Goal: Task Accomplishment & Management: Use online tool/utility

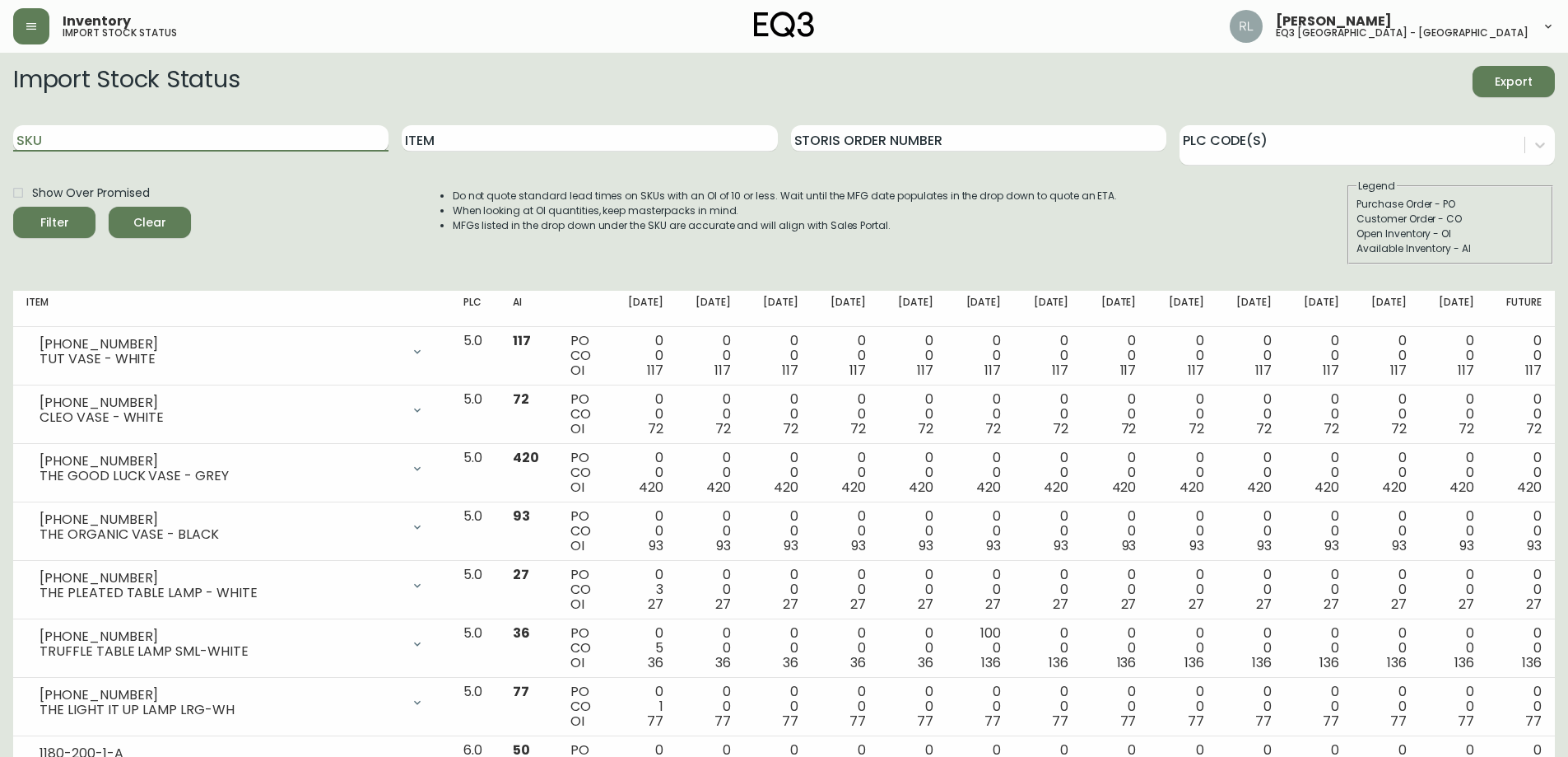
click at [181, 138] on input "SKU" at bounding box center [201, 138] width 375 height 26
type input "[PHONE_NUMBER]"
click at [14, 206] on button "Filter" at bounding box center [54, 222] width 83 height 31
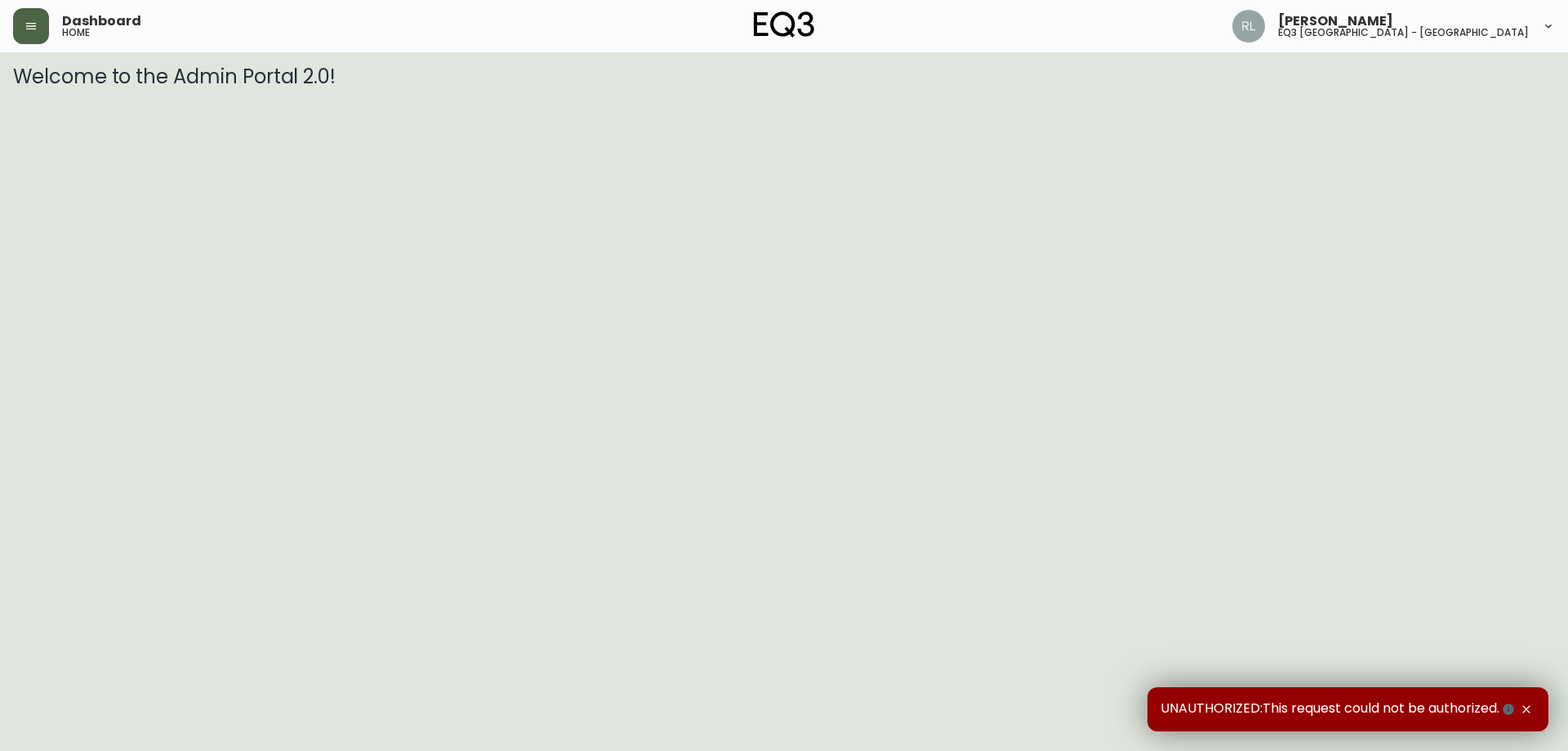
click at [35, 32] on button "button" at bounding box center [31, 25] width 36 height 36
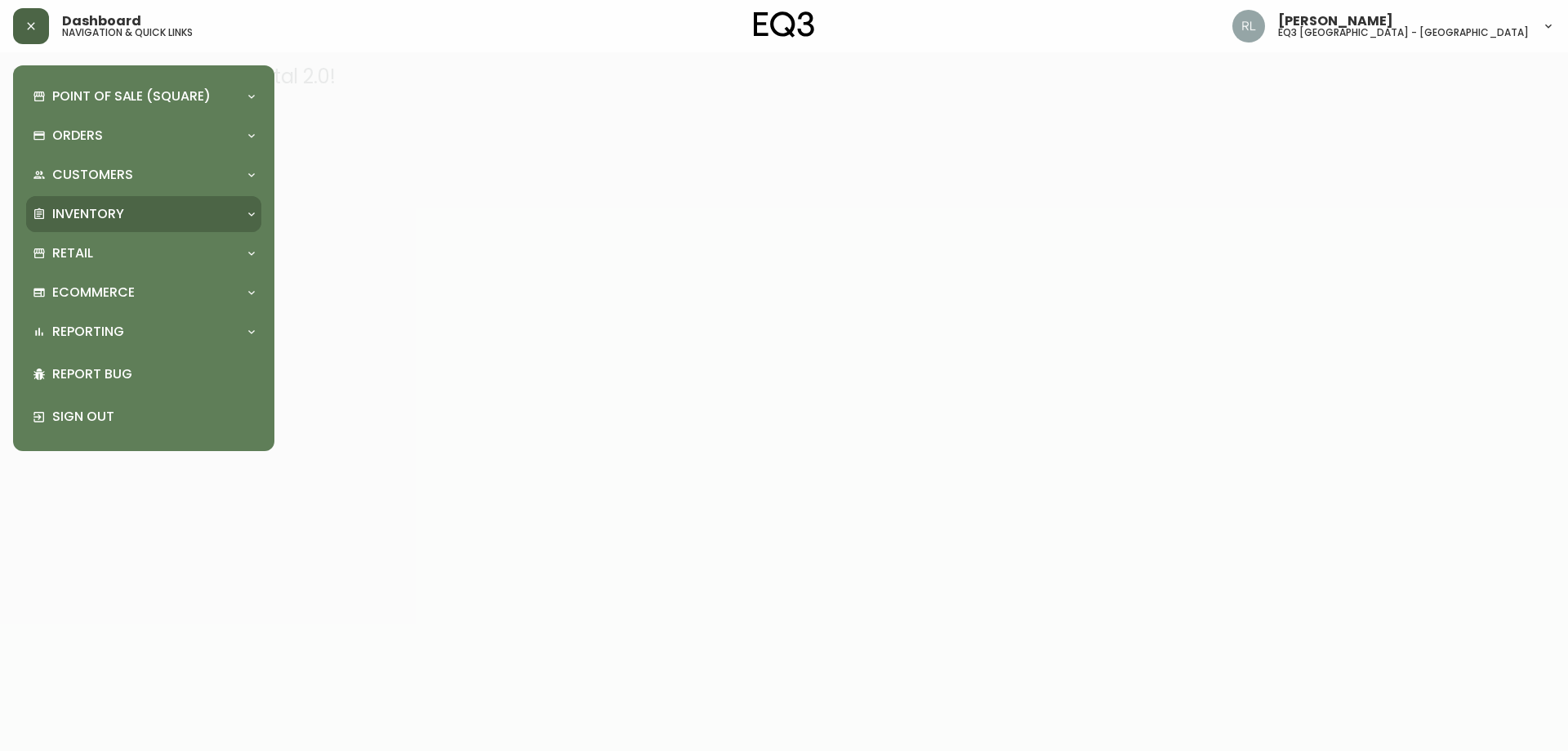
click at [82, 199] on div "Inventory" at bounding box center [144, 213] width 235 height 36
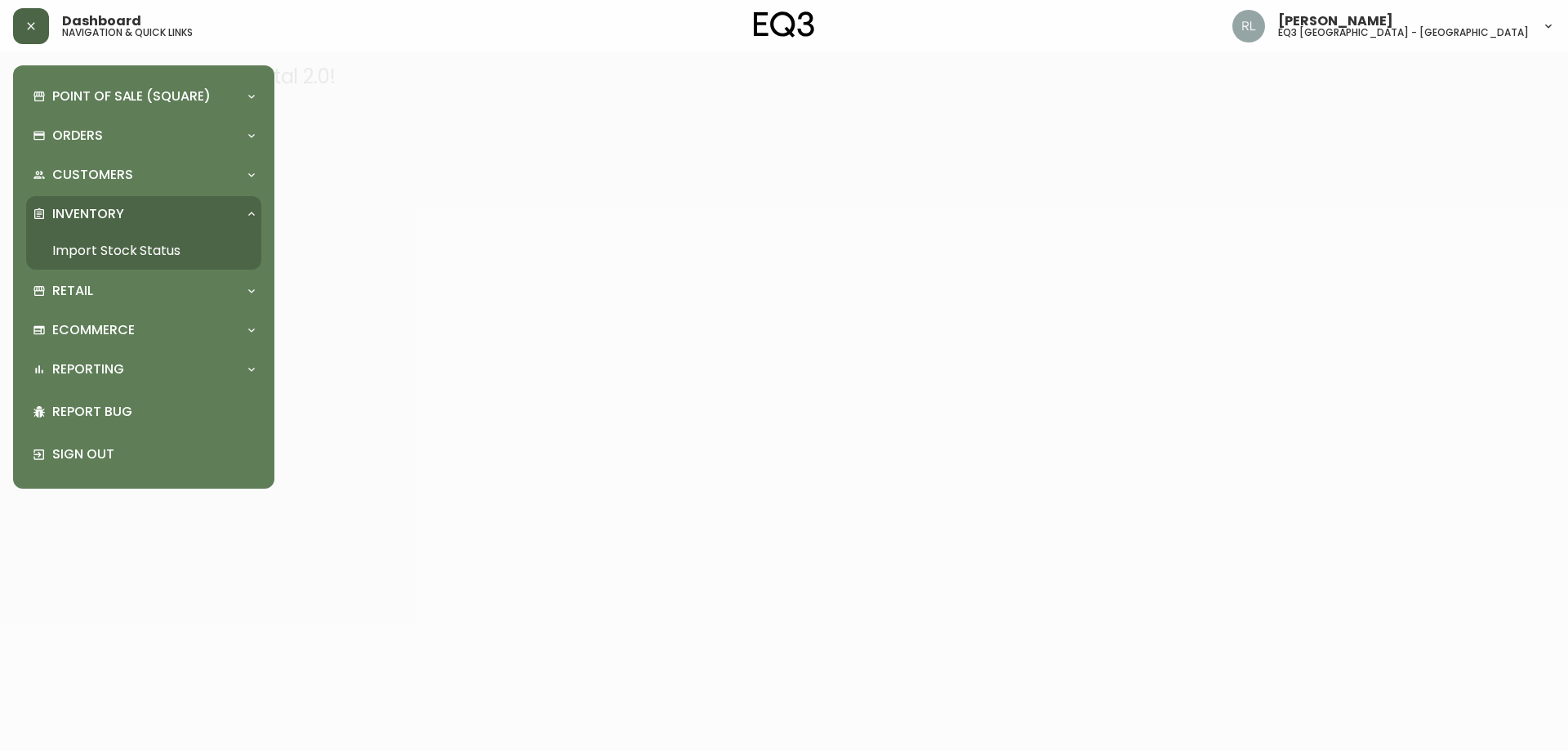
click at [90, 245] on link "Import Stock Status" at bounding box center [144, 250] width 235 height 38
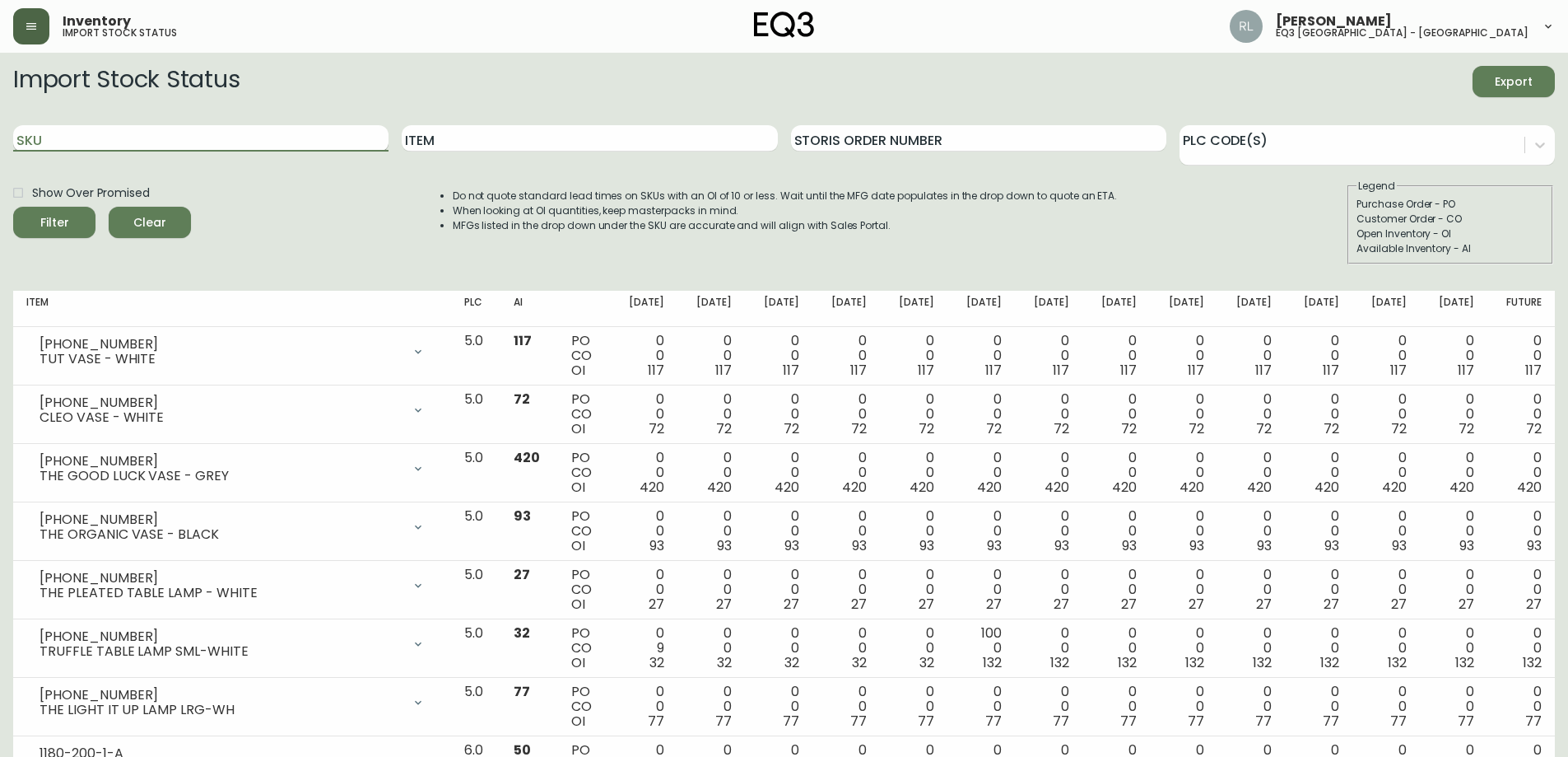
click at [135, 131] on input "SKU" at bounding box center [201, 138] width 375 height 26
paste input "[PHONE_NUMBER]"
click at [14, 206] on button "Filter" at bounding box center [54, 222] width 83 height 31
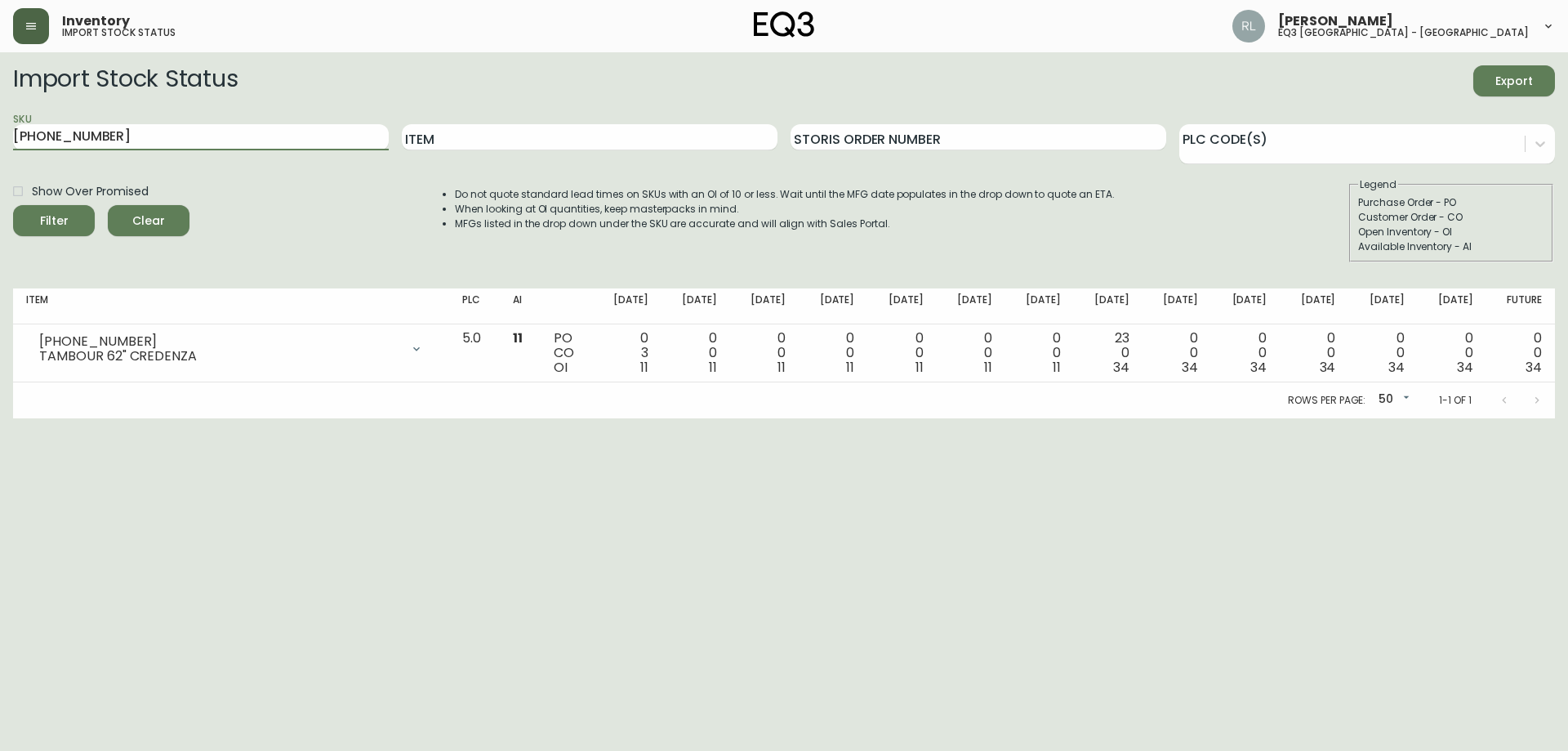
click at [0, 77] on main "Import Stock Status Export SKU 3020-622-8 Item Storis Order Number PLC Code(s) …" at bounding box center [784, 235] width 1568 height 366
paste input "60-224-13"
type input "3060-224-13"
click at [14, 205] on button "Filter" at bounding box center [54, 220] width 82 height 31
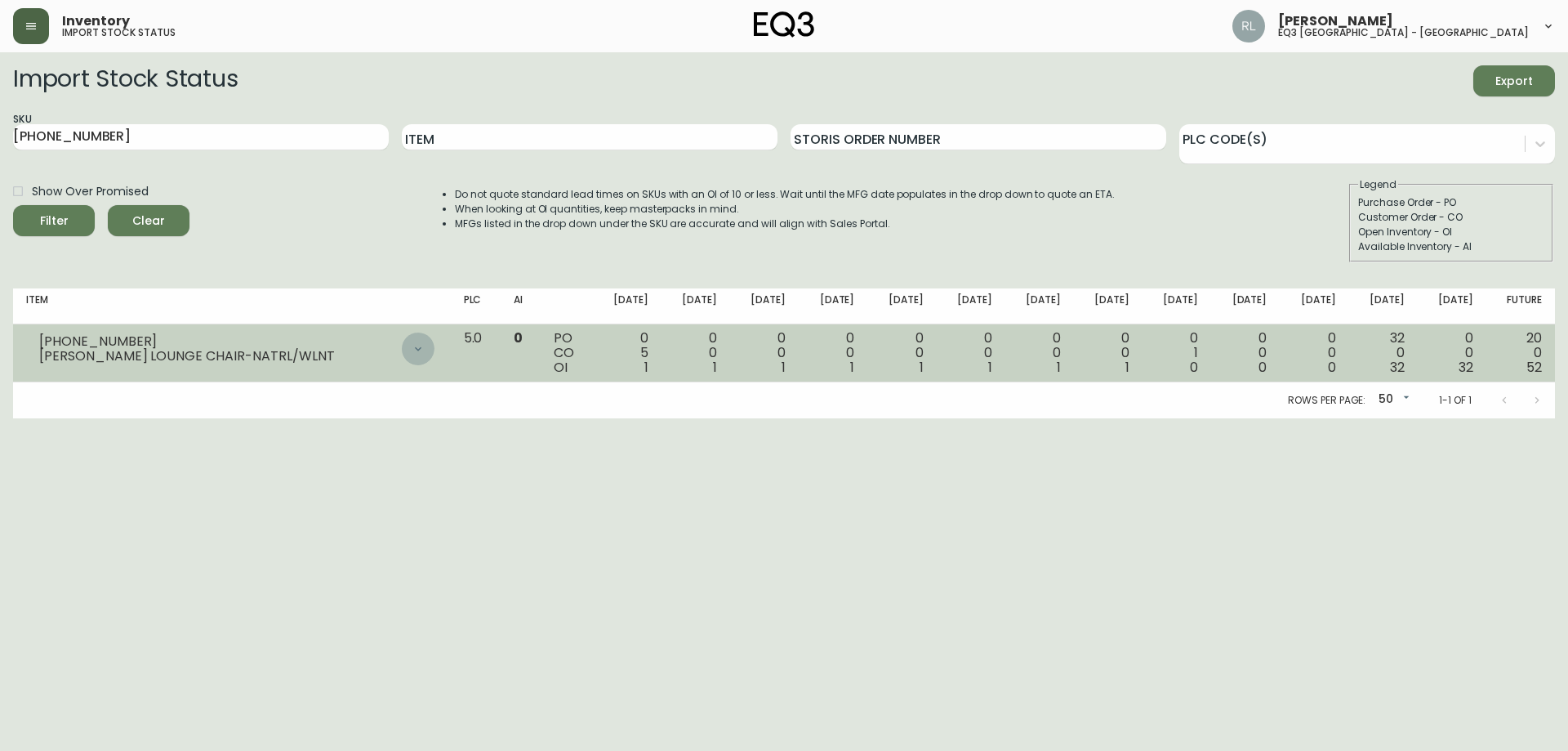
click at [425, 344] on icon at bounding box center [419, 349] width 14 height 14
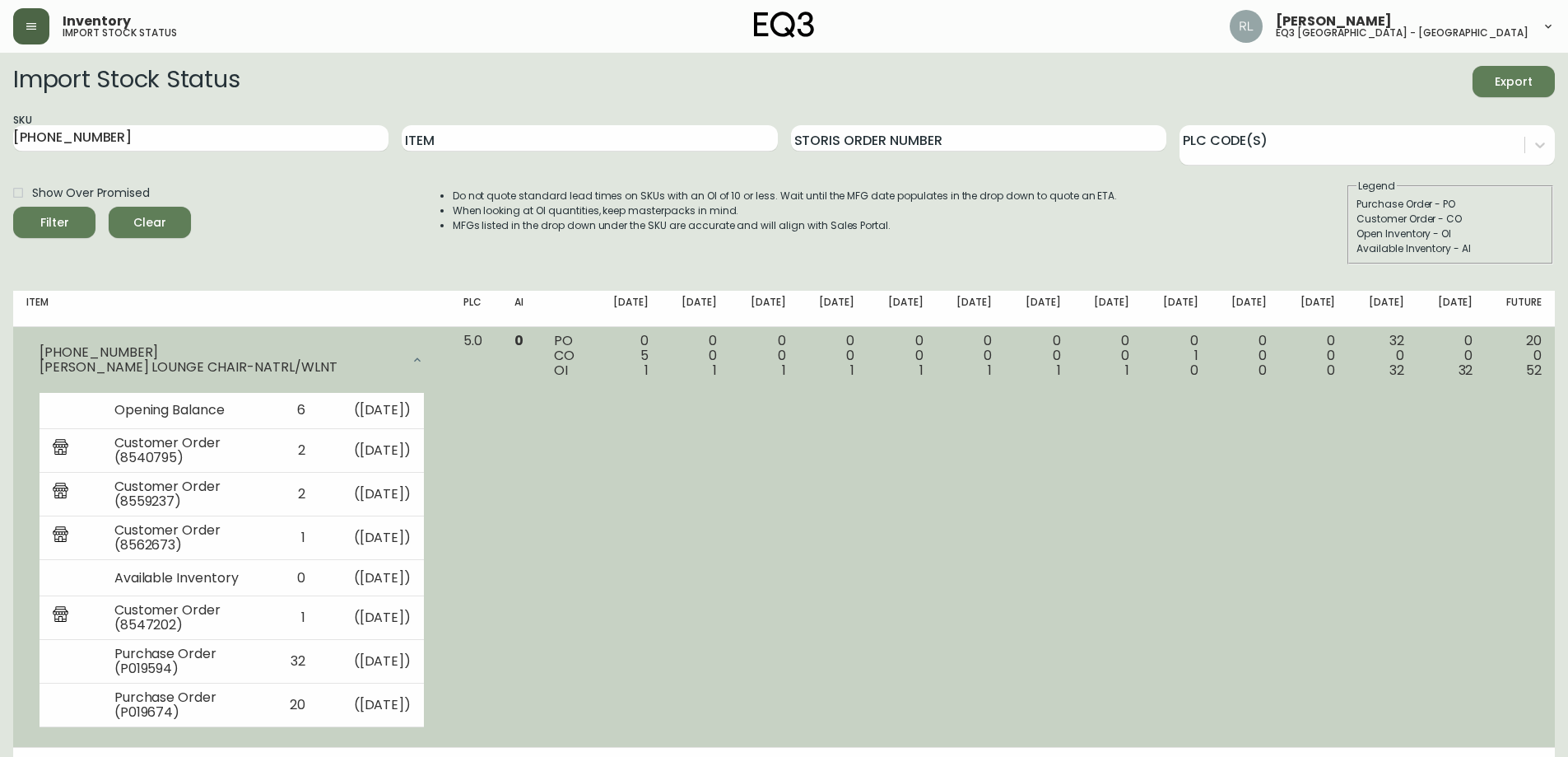
click at [434, 352] on div at bounding box center [417, 360] width 33 height 33
